Goal: Information Seeking & Learning: Learn about a topic

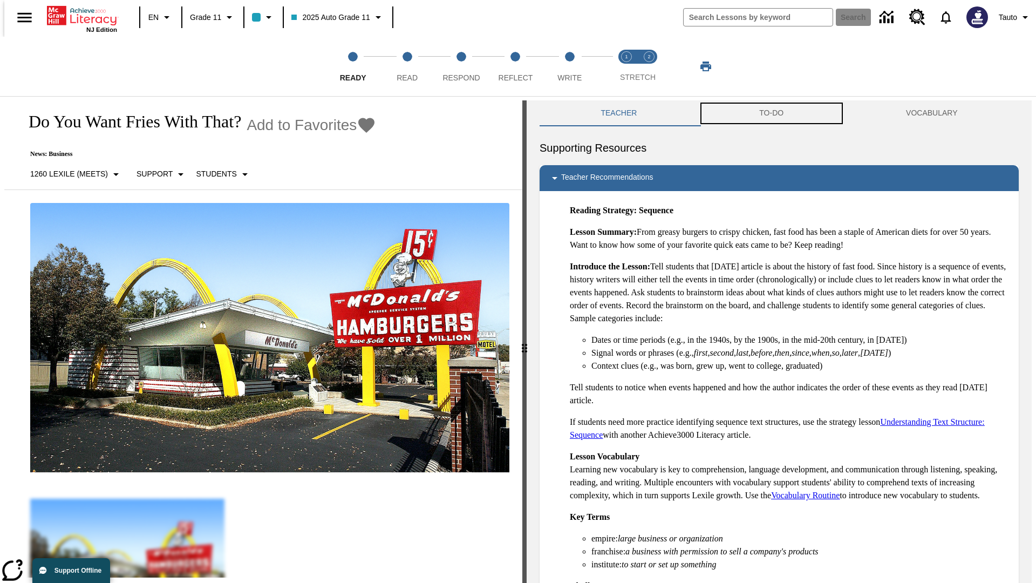
click at [772, 113] on button "TO-DO" at bounding box center [771, 113] width 147 height 26
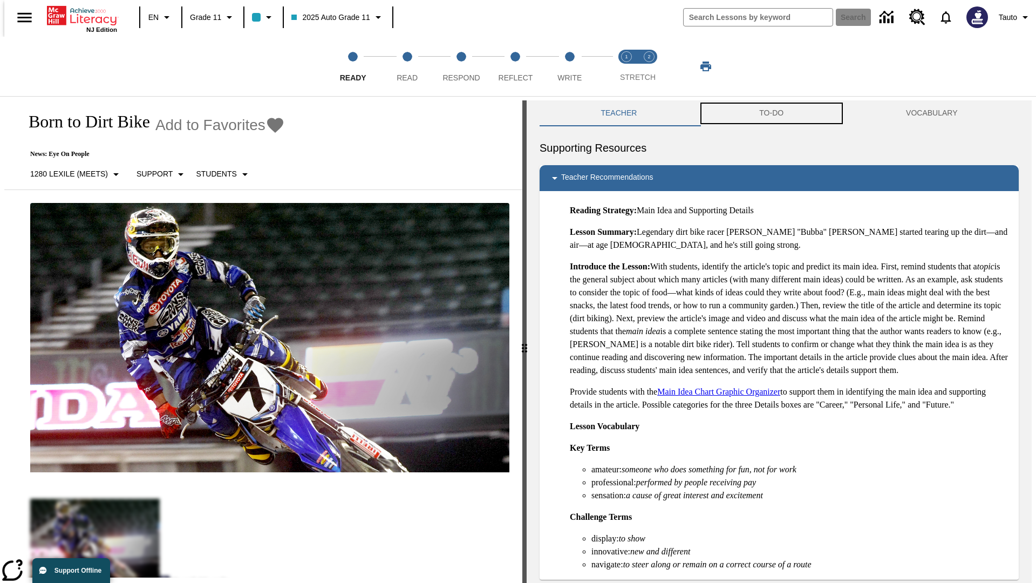
click at [772, 113] on button "TO-DO" at bounding box center [771, 113] width 147 height 26
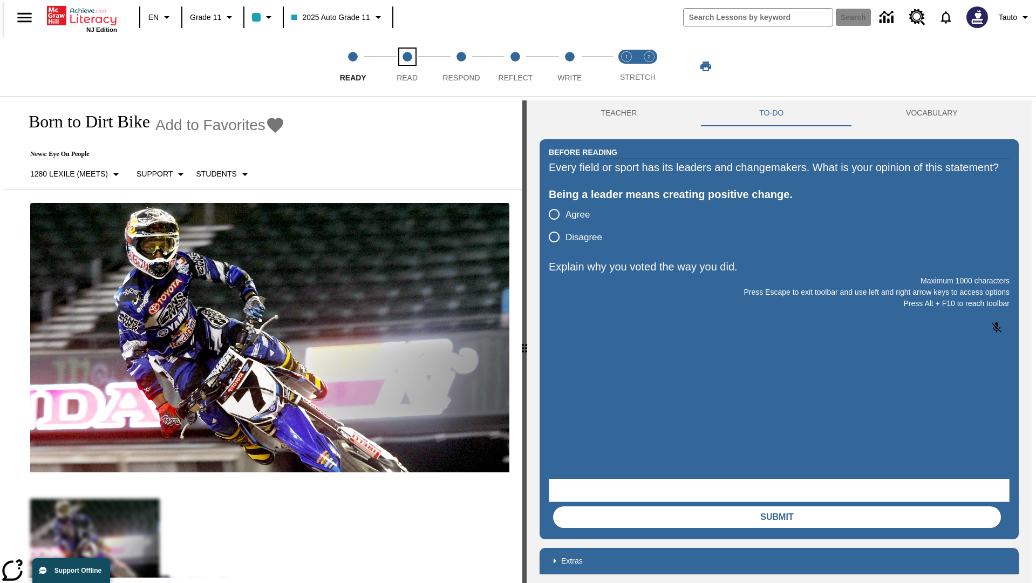
click at [407, 66] on span "Read" at bounding box center [407, 73] width 21 height 19
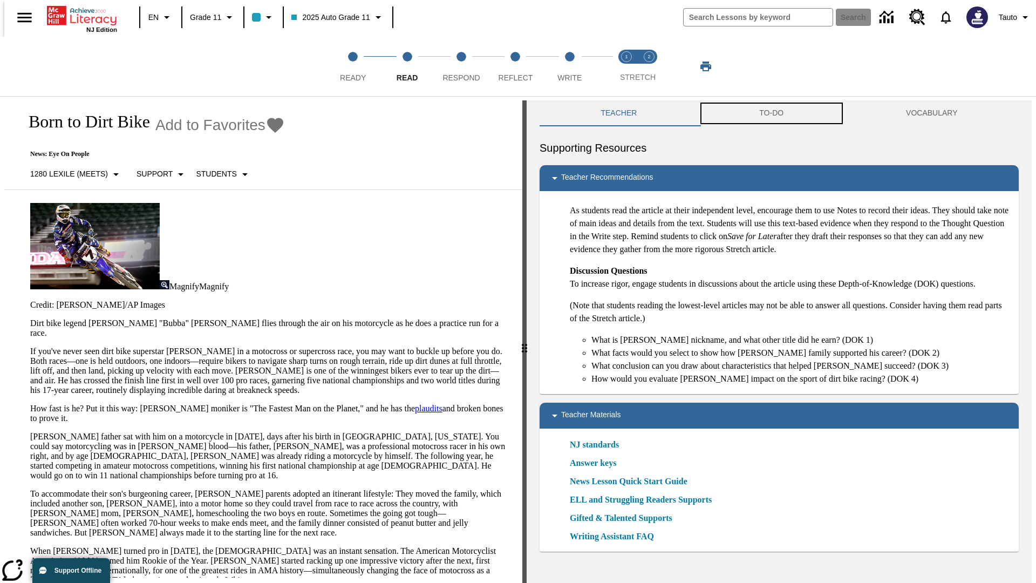
scroll to position [1, 0]
click at [772, 113] on button "TO-DO" at bounding box center [771, 113] width 147 height 26
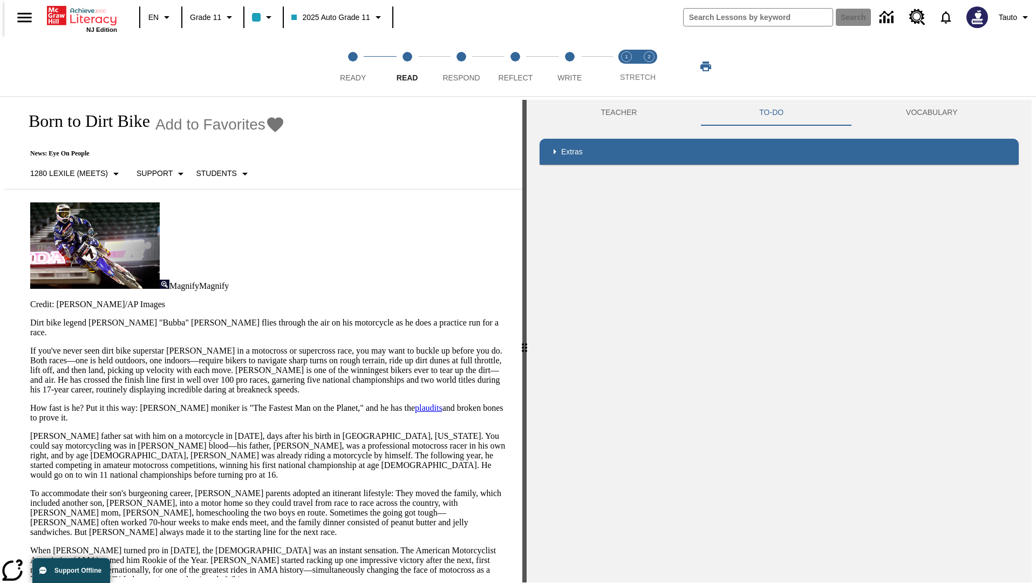
click at [30, 346] on p "If you've never seen dirt bike superstar James Stewart Jr. in a motocross or su…" at bounding box center [269, 370] width 479 height 49
